Goal: Transaction & Acquisition: Obtain resource

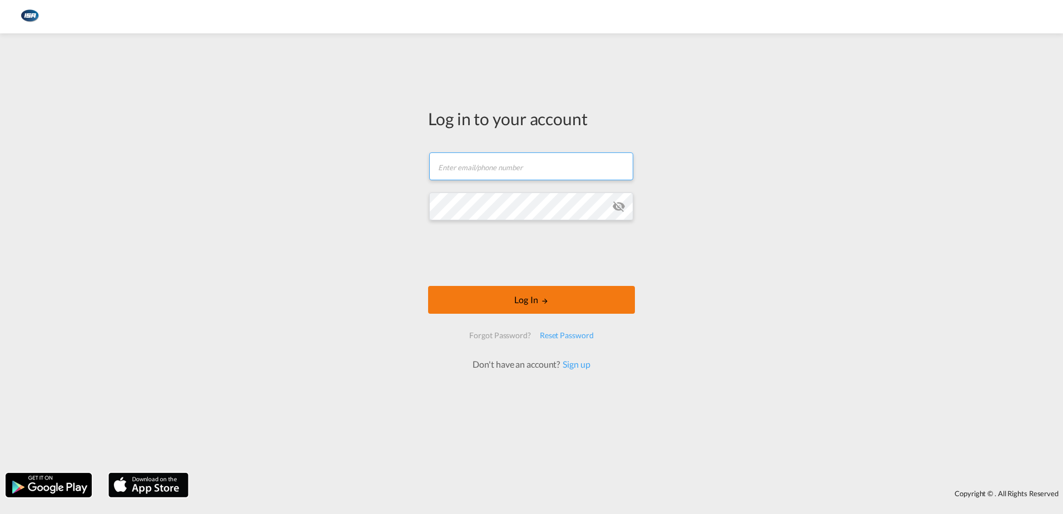
type input "[EMAIL_ADDRESS][DOMAIN_NAME]"
click at [515, 306] on button "Log In" at bounding box center [531, 300] width 207 height 28
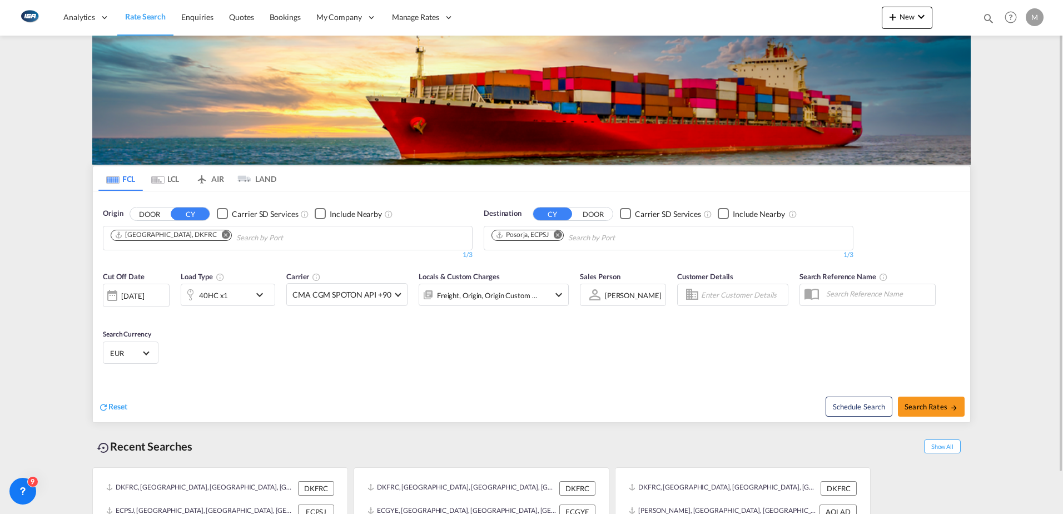
drag, startPoint x: 934, startPoint y: 448, endPoint x: 770, endPoint y: 289, distance: 228.4
click at [934, 448] on span "Show All" at bounding box center [942, 446] width 37 height 14
click at [222, 233] on md-icon "Remove" at bounding box center [226, 234] width 8 height 8
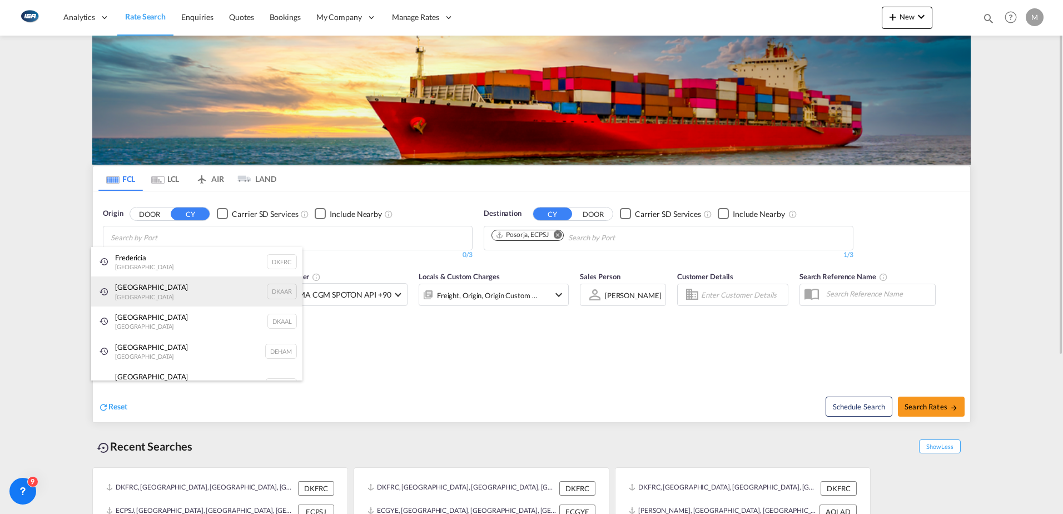
click at [134, 285] on div "Aarhus [GEOGRAPHIC_DATA] DKAAR" at bounding box center [196, 291] width 211 height 30
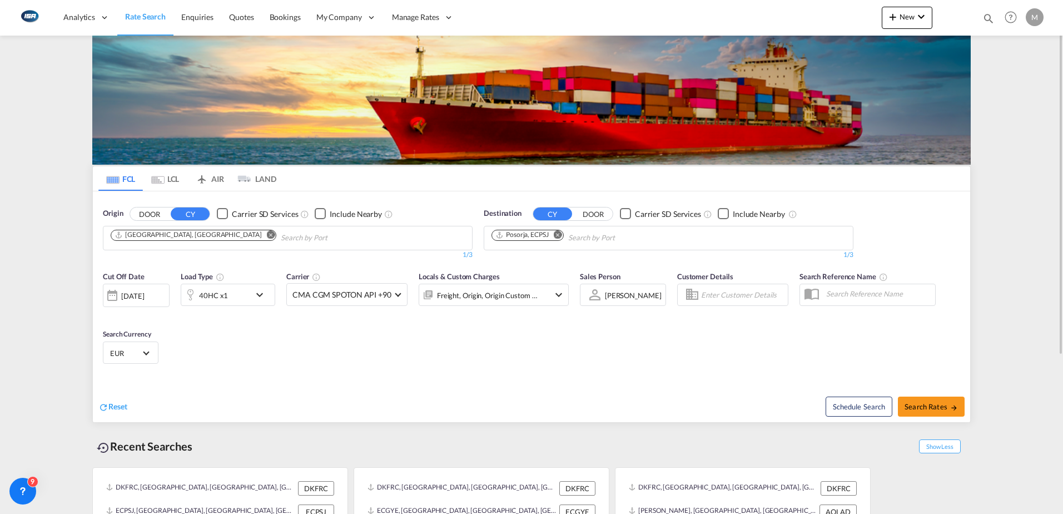
click at [560, 236] on md-icon "Remove" at bounding box center [558, 234] width 8 height 8
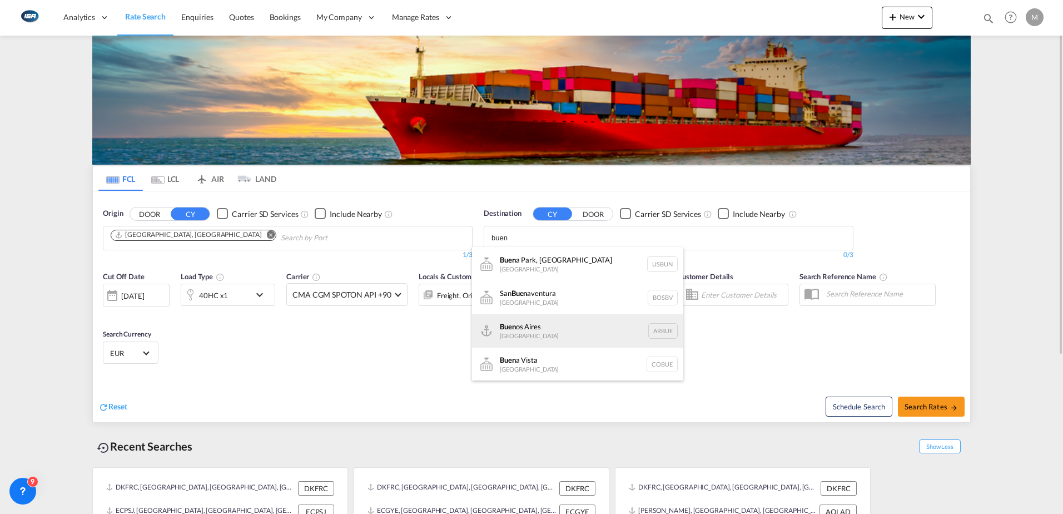
scroll to position [67, 0]
type input "buen"
click at [547, 332] on div "Buen os Aires [GEOGRAPHIC_DATA] [GEOGRAPHIC_DATA]" at bounding box center [577, 330] width 211 height 33
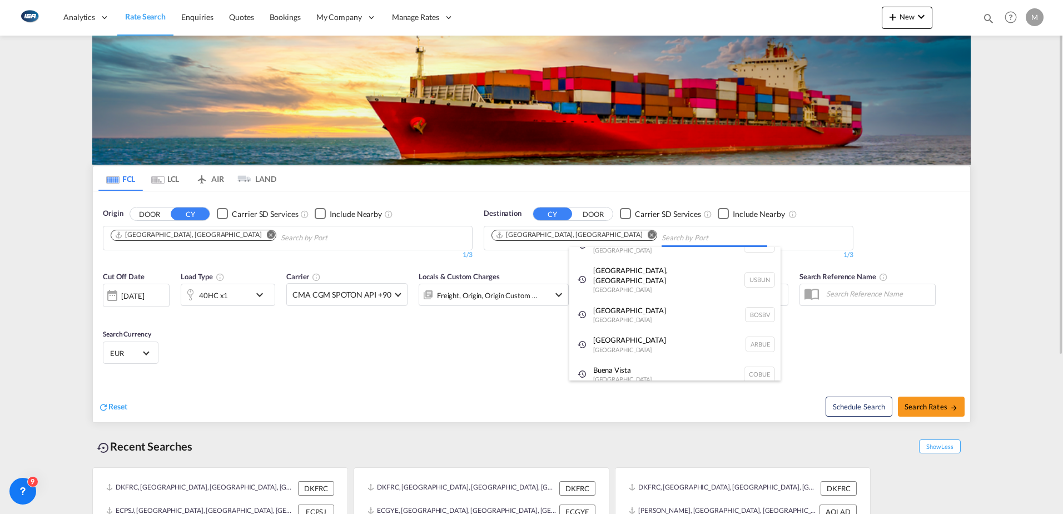
scroll to position [17, 0]
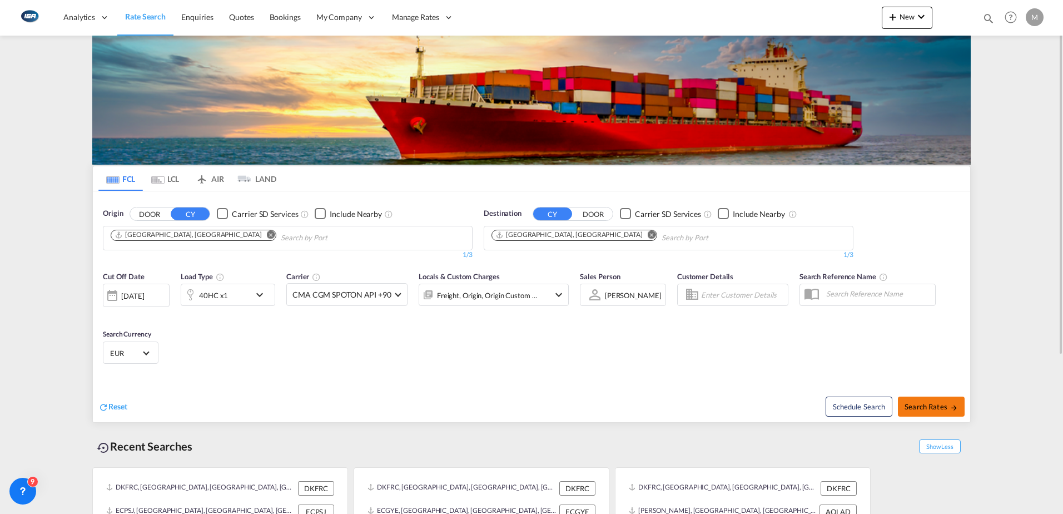
click at [958, 411] on button "Search Rates" at bounding box center [931, 406] width 67 height 20
type input "DKAAR to ARBUE / [DATE]"
